Goal: Find specific page/section: Find specific page/section

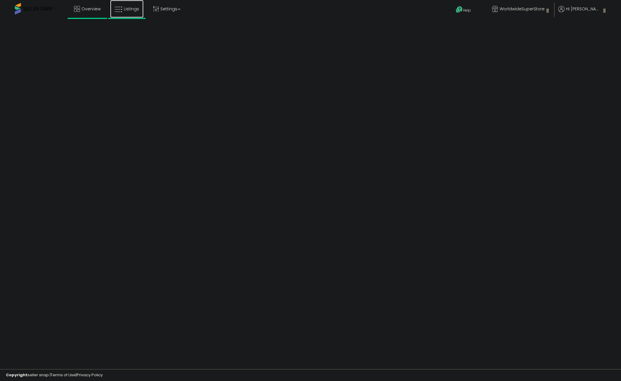
click at [130, 12] on span "Listings" at bounding box center [131, 9] width 15 height 6
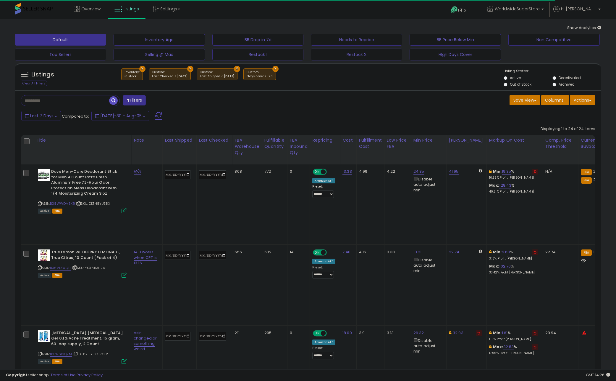
click at [92, 99] on input "text" at bounding box center [65, 100] width 88 height 10
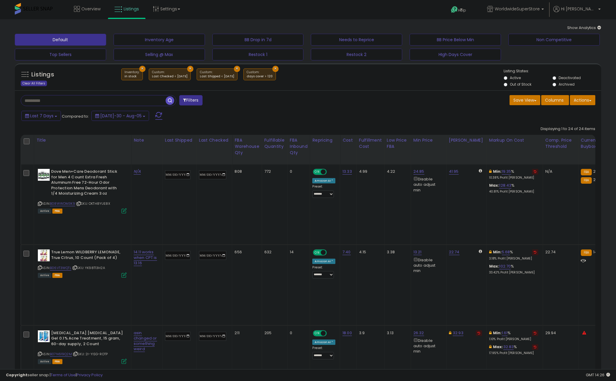
click at [43, 82] on div "Clear All Filters" at bounding box center [34, 83] width 26 height 6
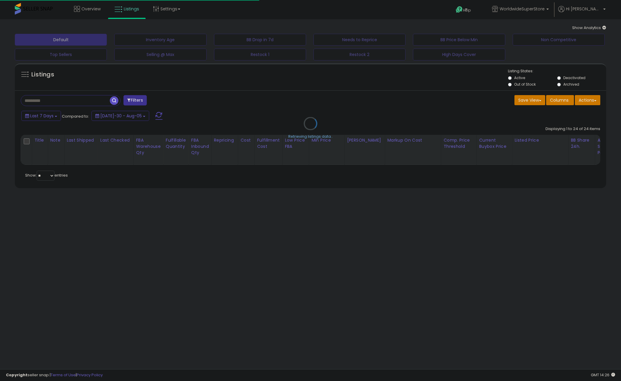
click at [51, 98] on div "Retrieving listings data.." at bounding box center [310, 127] width 600 height 135
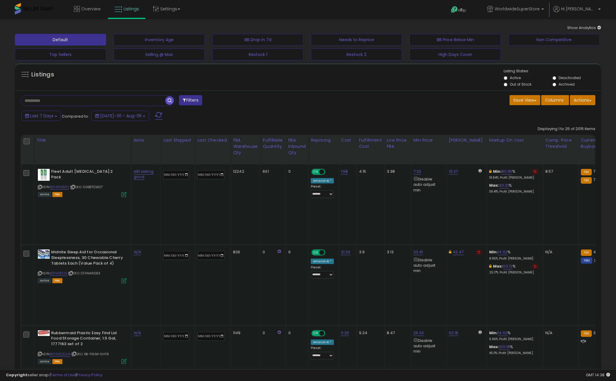
click at [97, 100] on input "text" at bounding box center [93, 100] width 144 height 10
type input "*******"
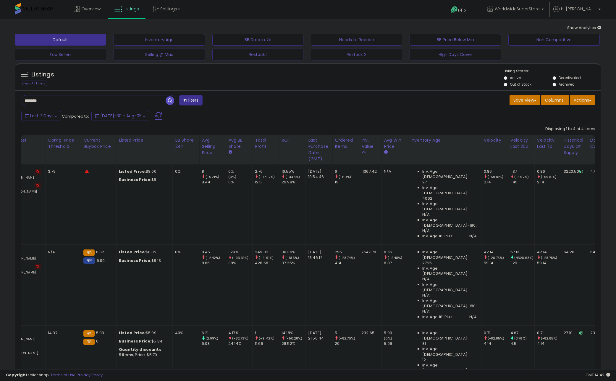
scroll to position [0, 493]
